Goal: Check status: Check status

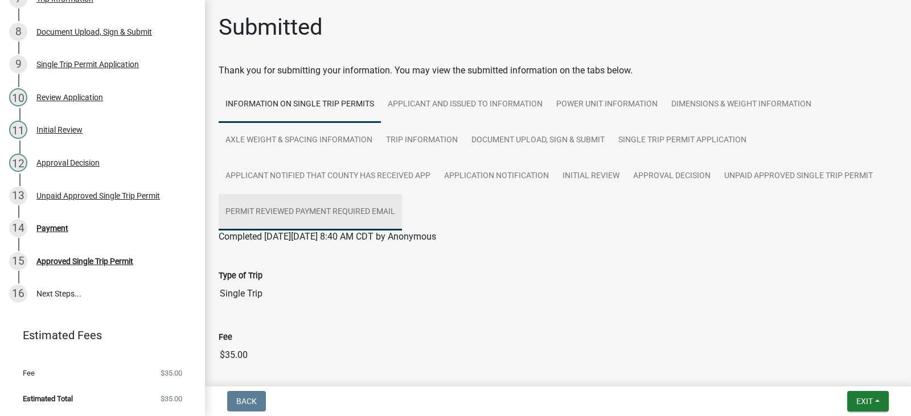
click at [274, 211] on link "Permit Reviewed Payment Required Email" at bounding box center [310, 212] width 183 height 36
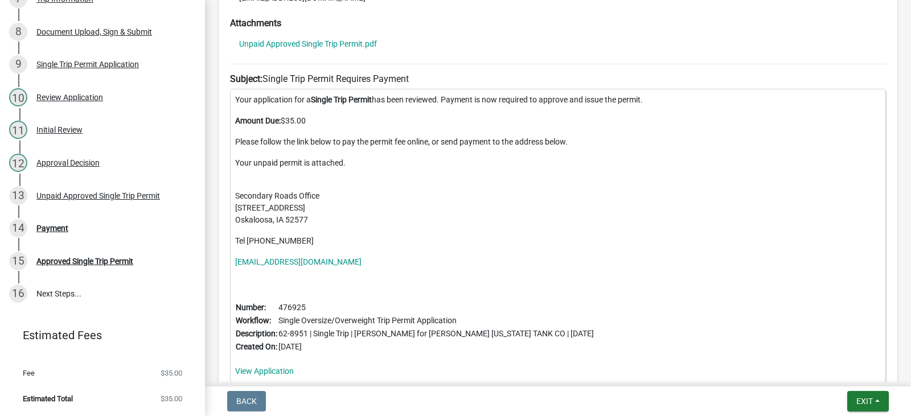
scroll to position [456, 0]
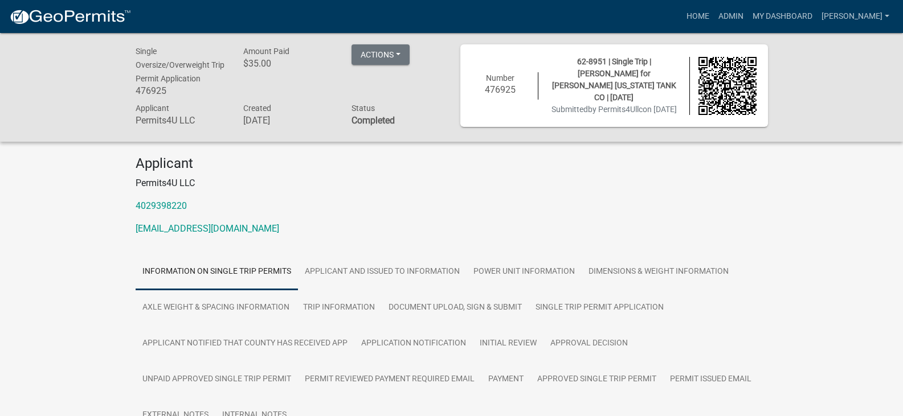
click at [528, 191] on div "Applicant Permits4U LLC 4029398220 permits4ullc@gmail.com" at bounding box center [451, 199] width 649 height 89
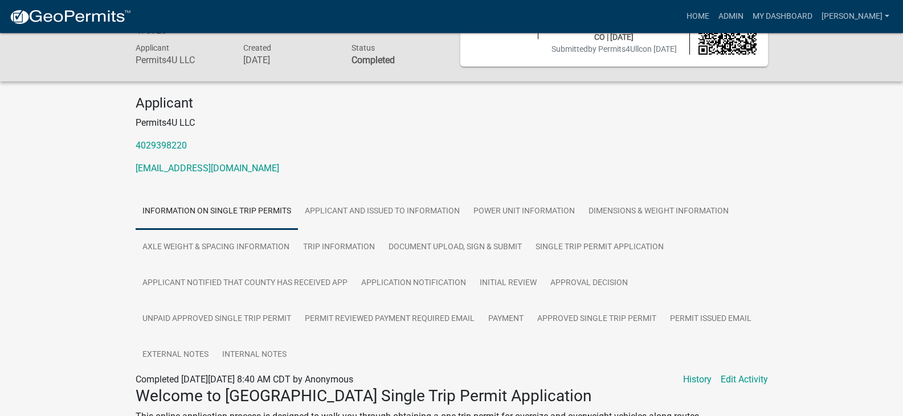
scroll to position [114, 0]
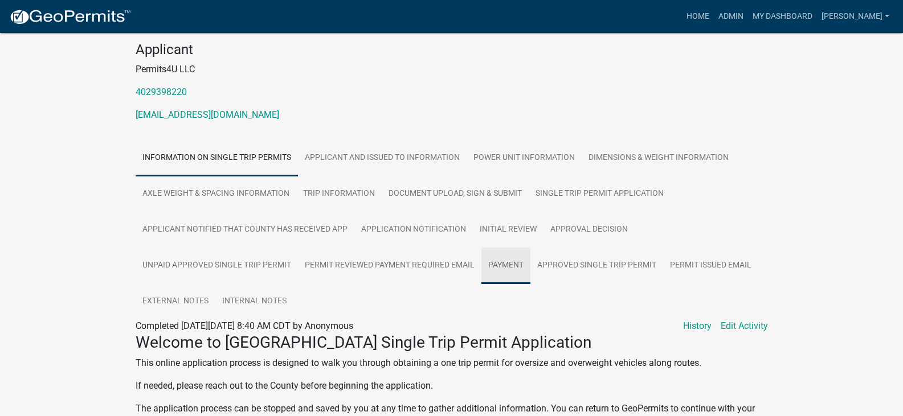
click at [504, 261] on link "Payment" at bounding box center [505, 266] width 49 height 36
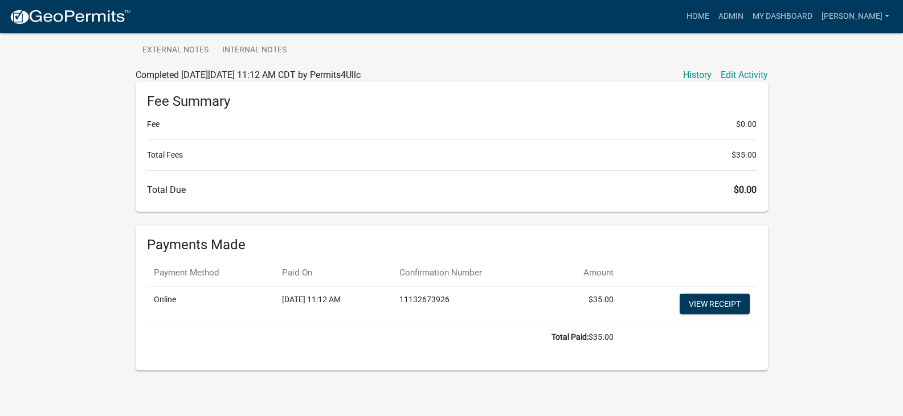
scroll to position [367, 0]
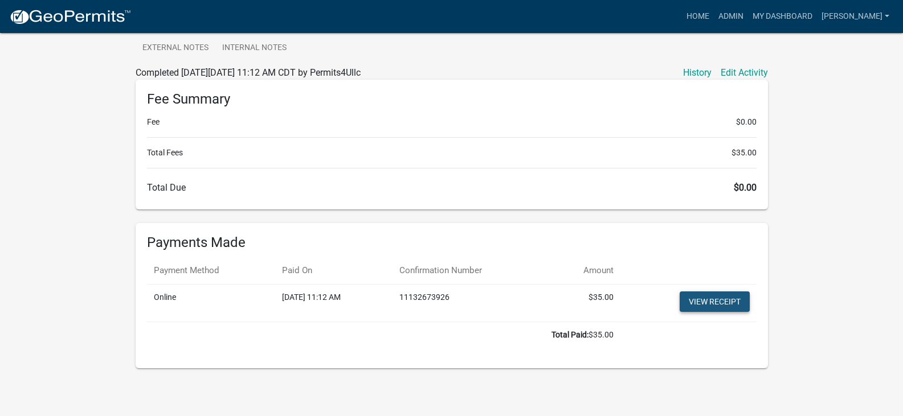
click at [699, 304] on link "View receipt" at bounding box center [714, 302] width 70 height 20
